Goal: Navigation & Orientation: Find specific page/section

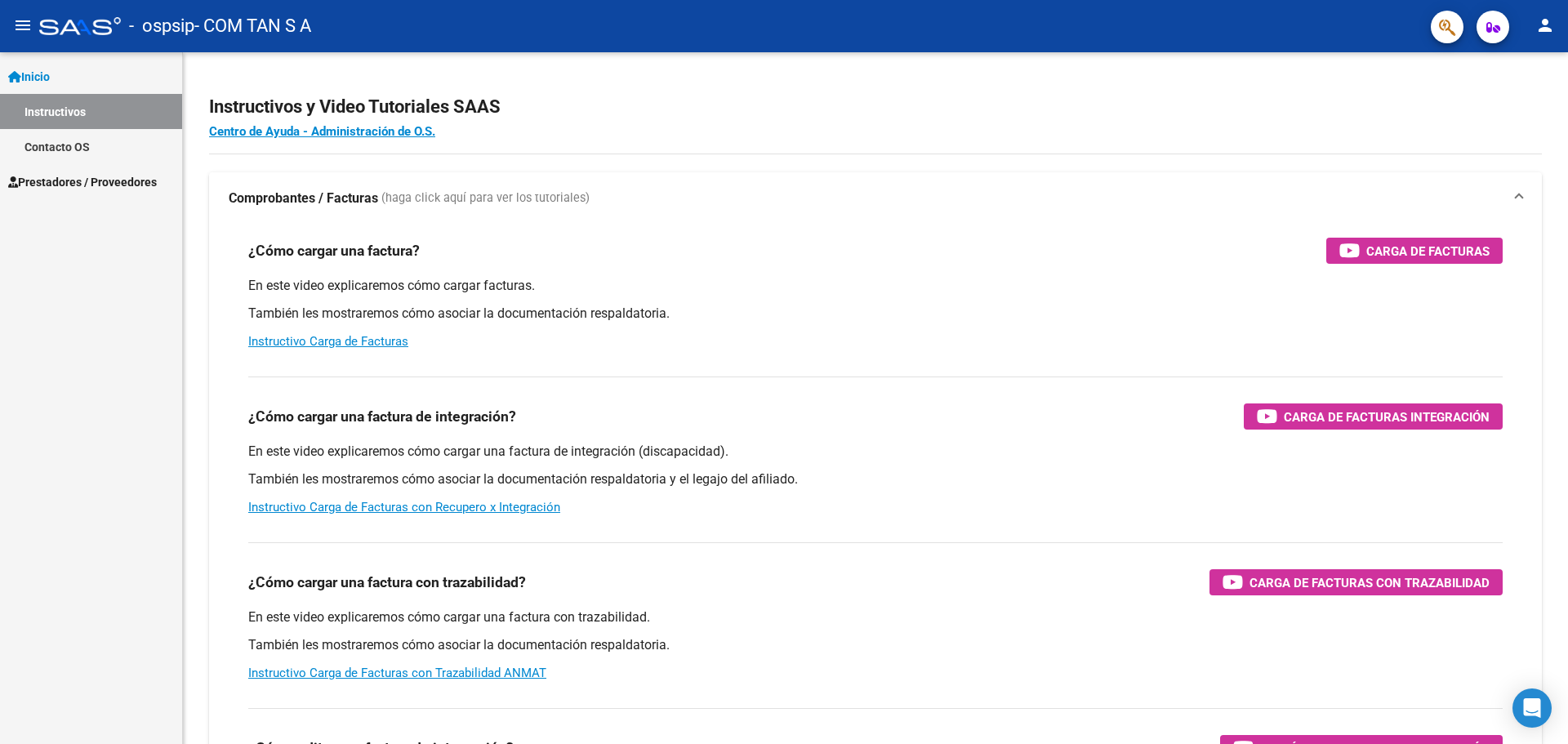
click at [157, 189] on span "Prestadores / Proveedores" at bounding box center [82, 182] width 148 height 18
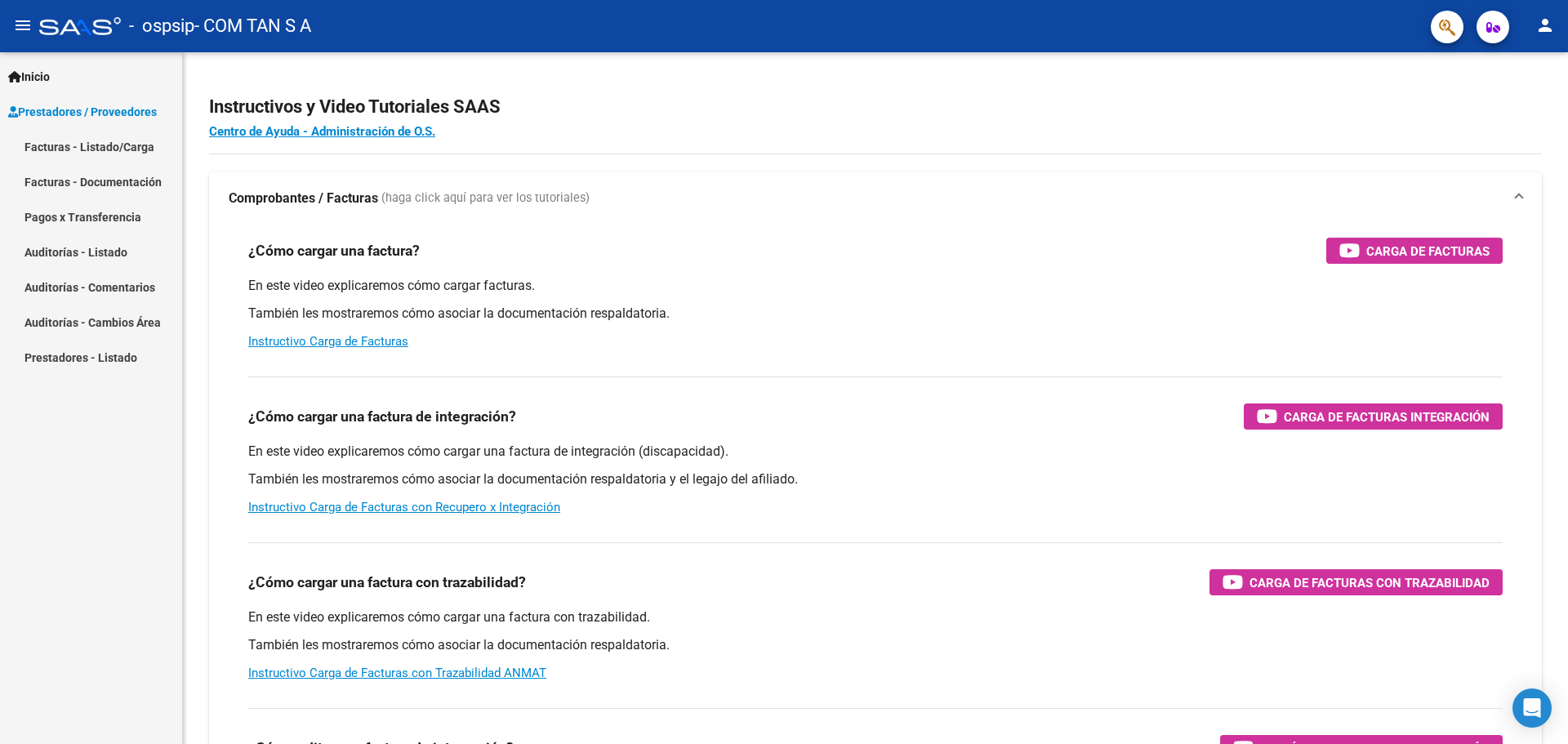
click at [105, 206] on link "Pagos x Transferencia" at bounding box center [90, 217] width 182 height 35
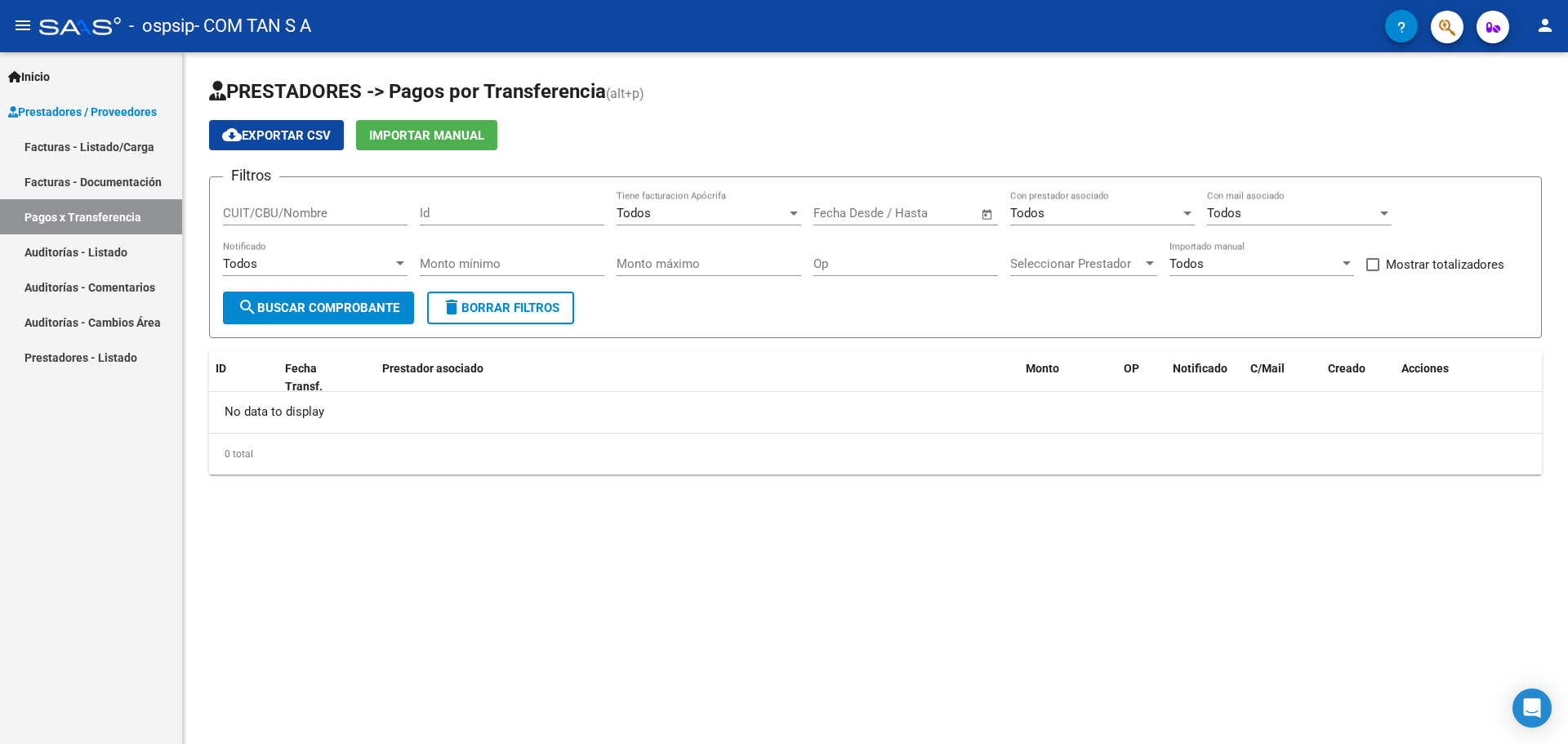
click at [96, 133] on link "Facturas - Listado/Carga" at bounding box center [90, 146] width 182 height 35
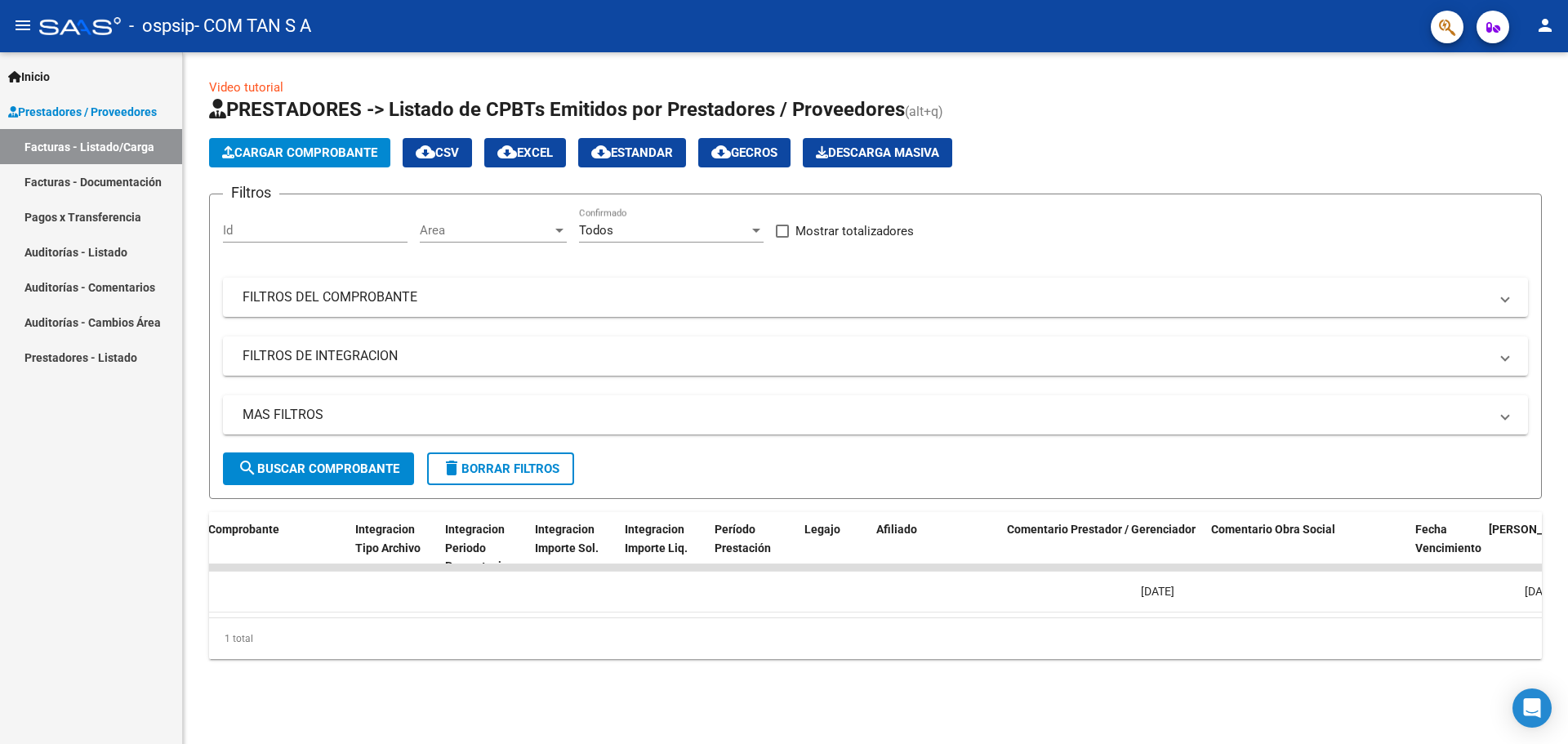
scroll to position [0, 2633]
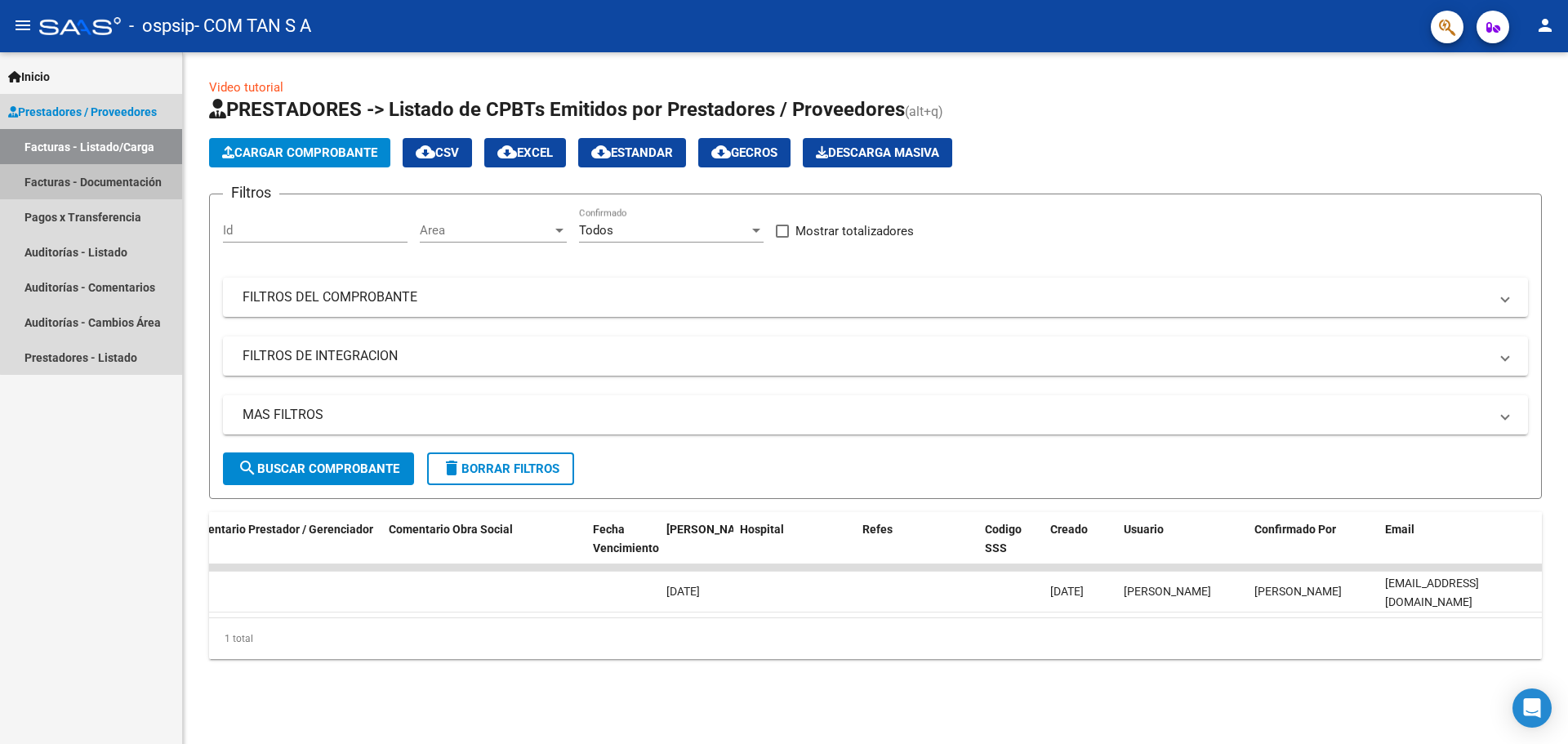
click at [113, 187] on link "Facturas - Documentación" at bounding box center [90, 182] width 182 height 35
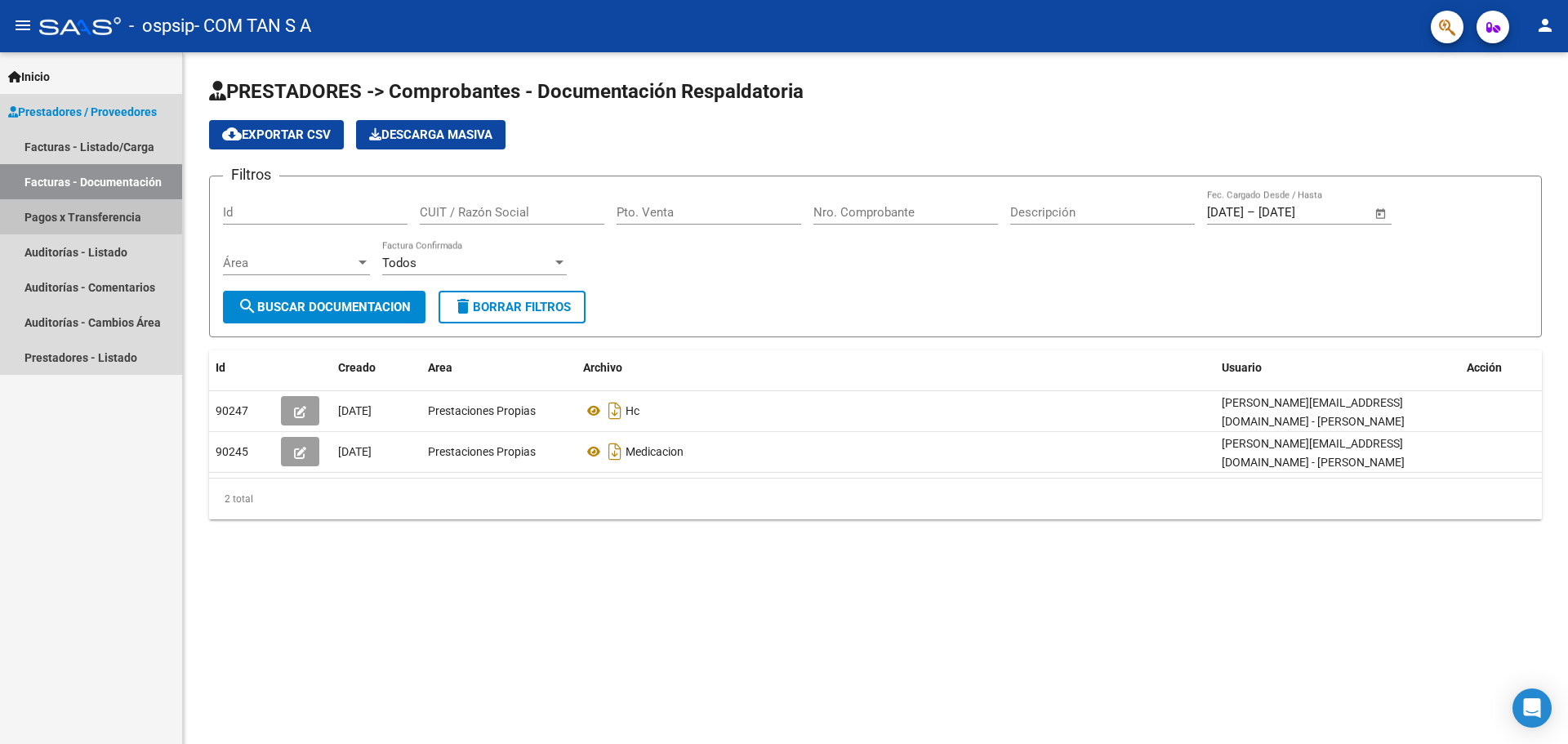
click at [73, 215] on link "Pagos x Transferencia" at bounding box center [90, 217] width 182 height 35
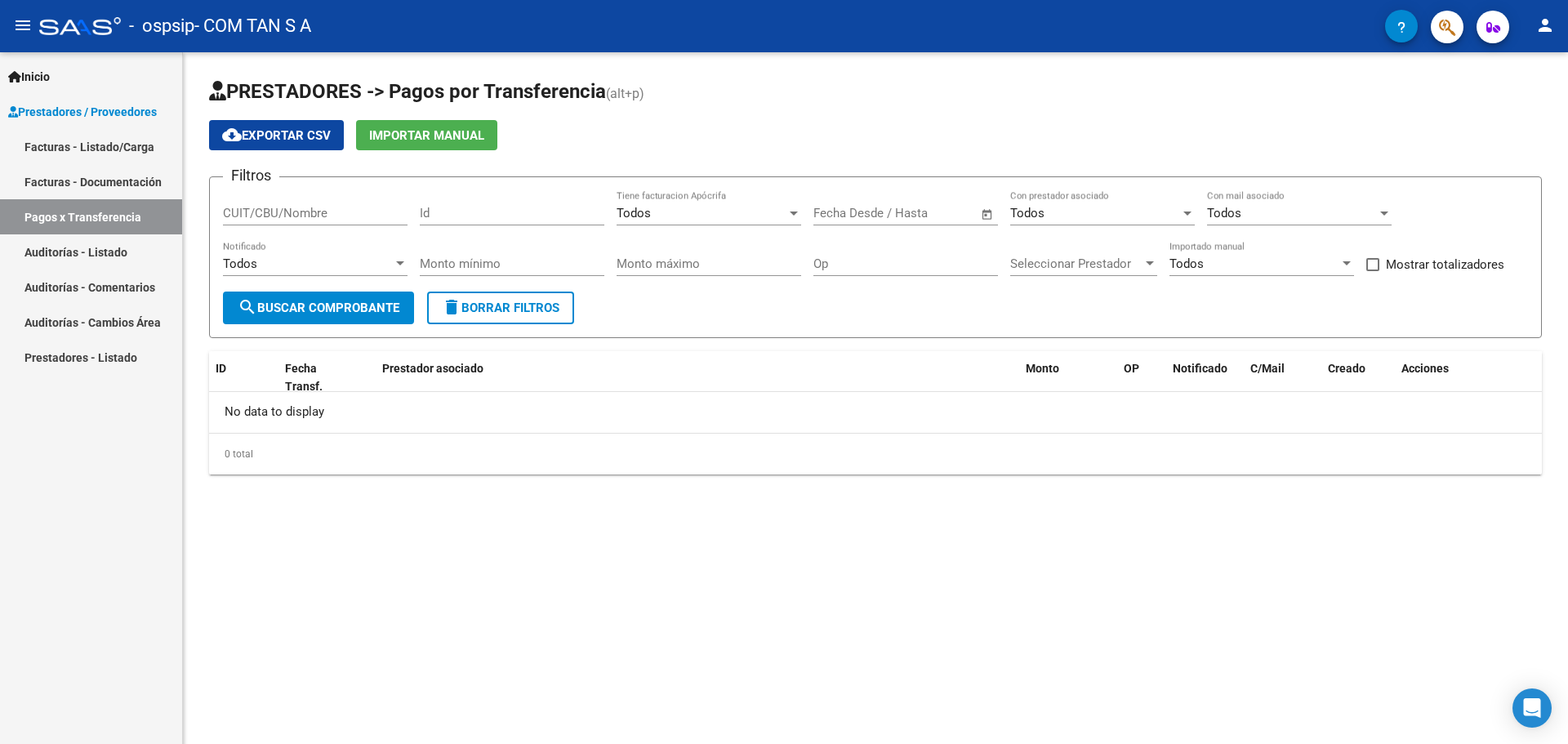
click at [82, 253] on link "Auditorías - Listado" at bounding box center [90, 252] width 182 height 35
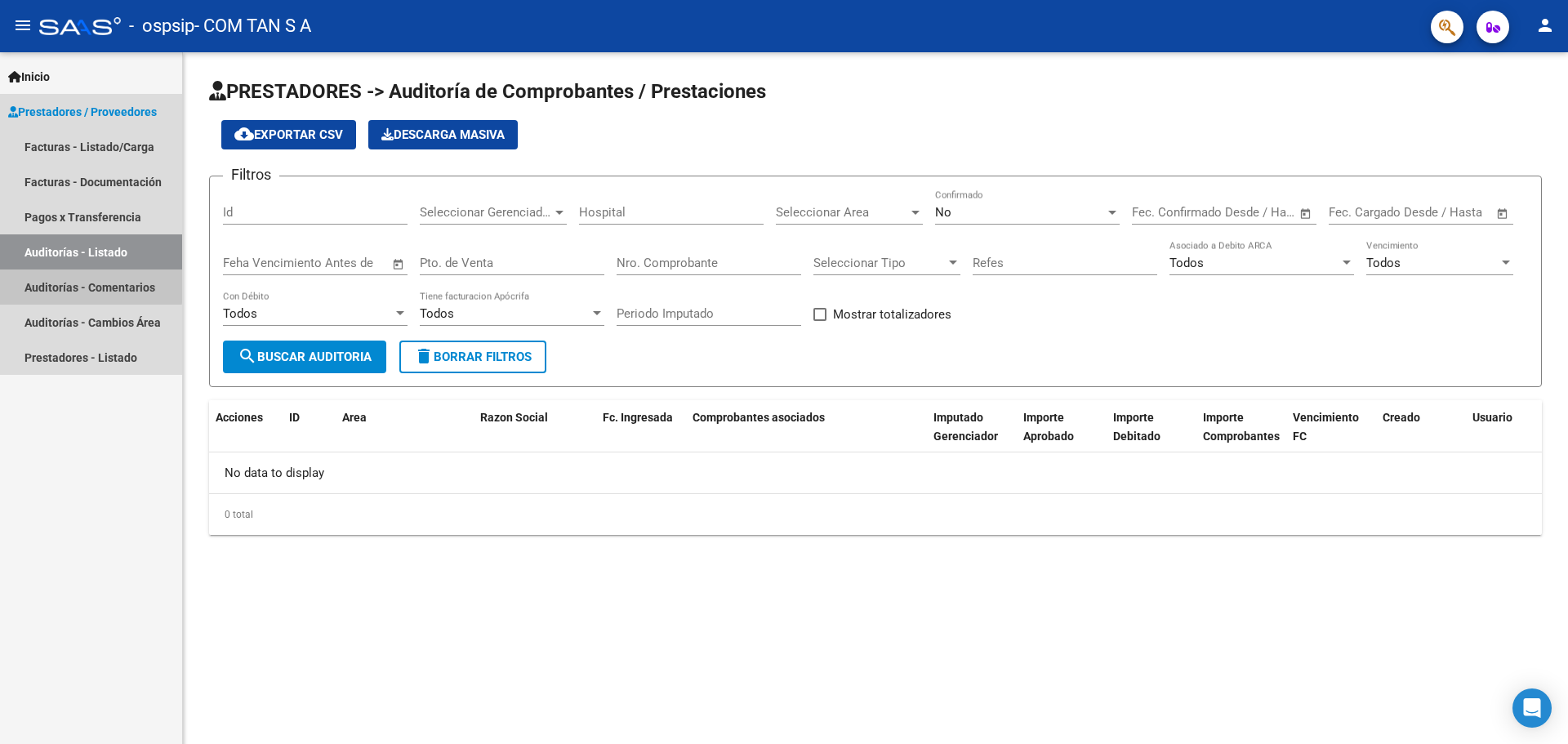
click at [84, 285] on link "Auditorías - Comentarios" at bounding box center [90, 287] width 182 height 35
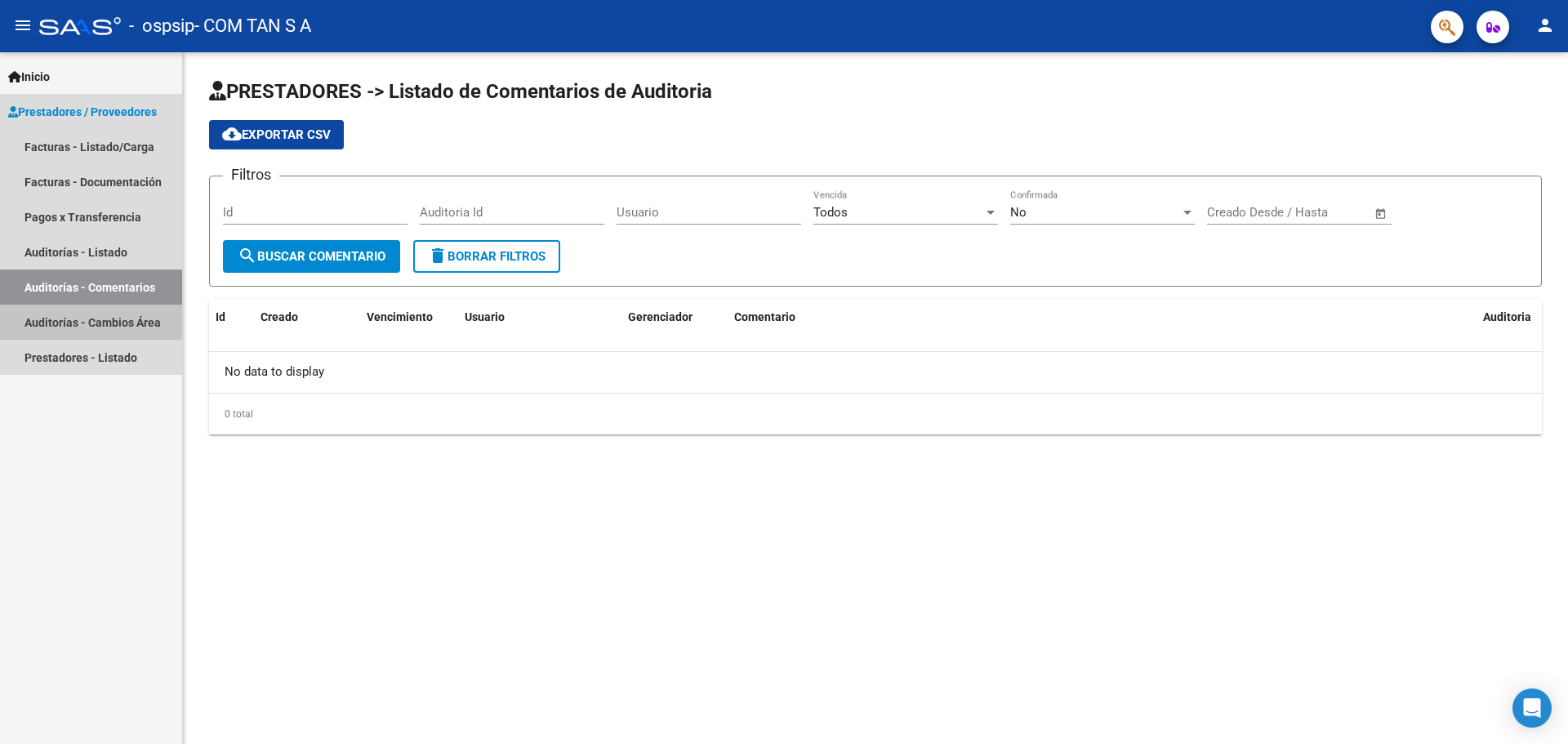
click at [75, 336] on link "Auditorías - Cambios Área" at bounding box center [90, 322] width 182 height 35
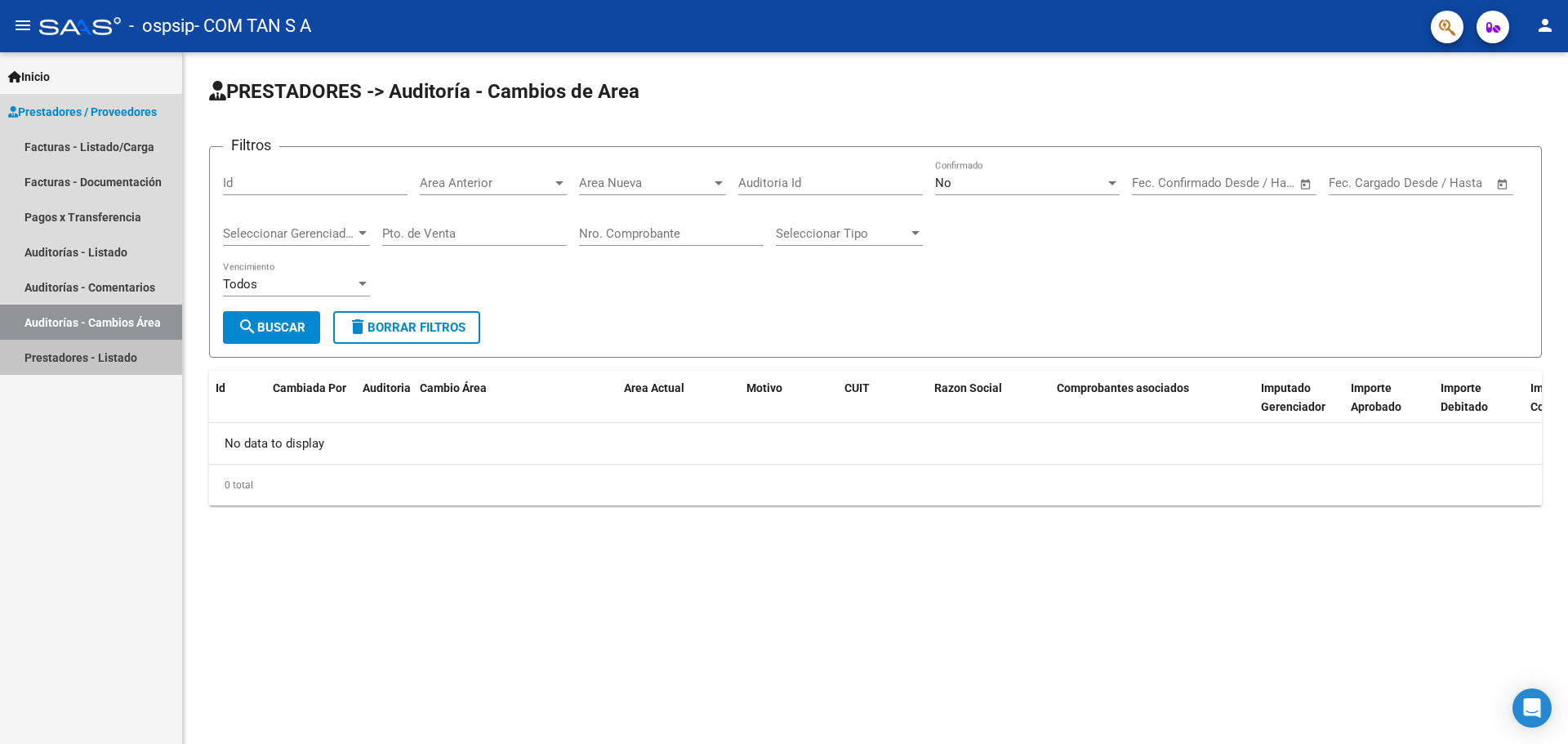
click at [64, 367] on link "Prestadores - Listado" at bounding box center [90, 357] width 182 height 35
